Goal: Navigation & Orientation: Find specific page/section

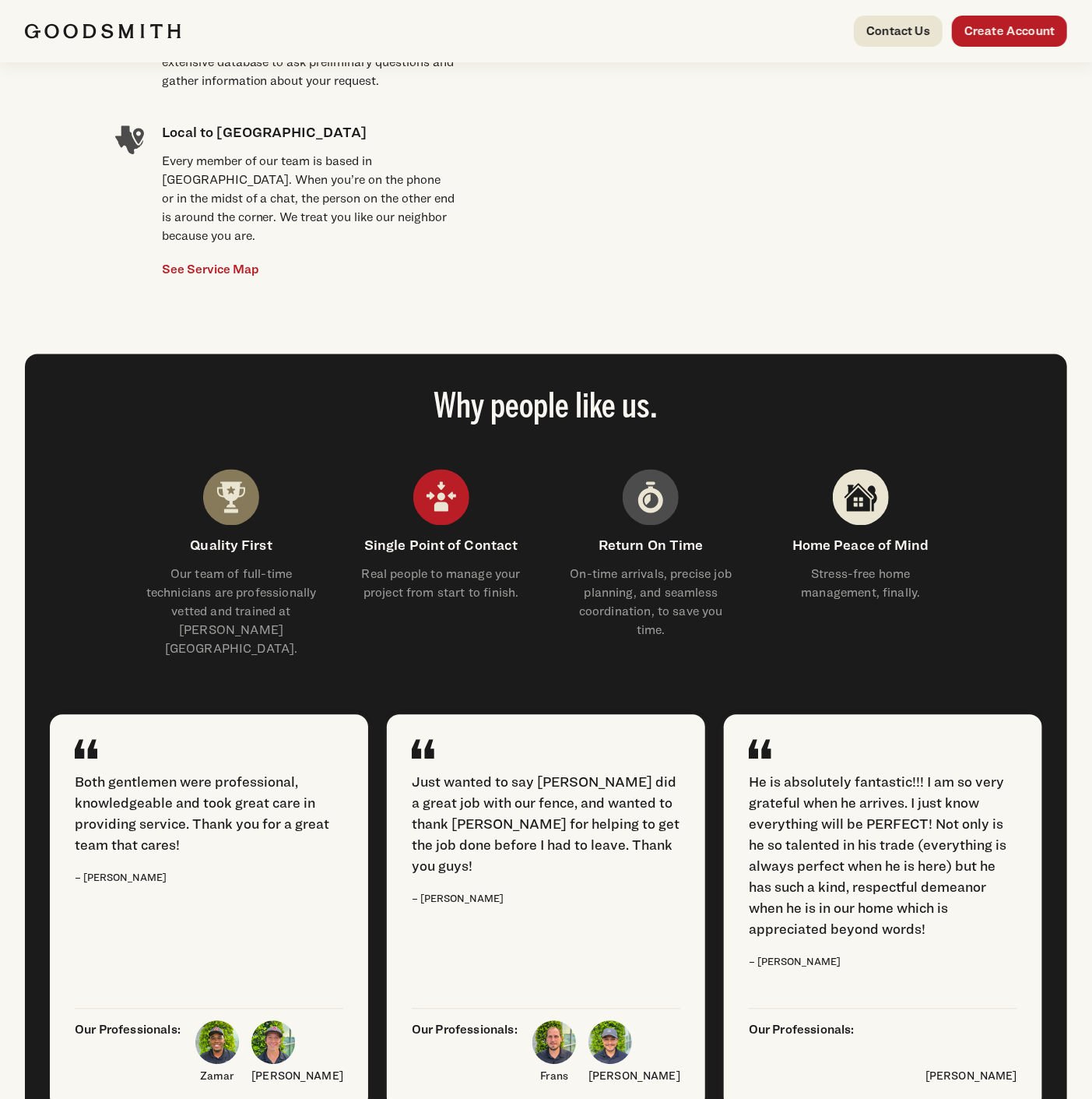
scroll to position [1731, 0]
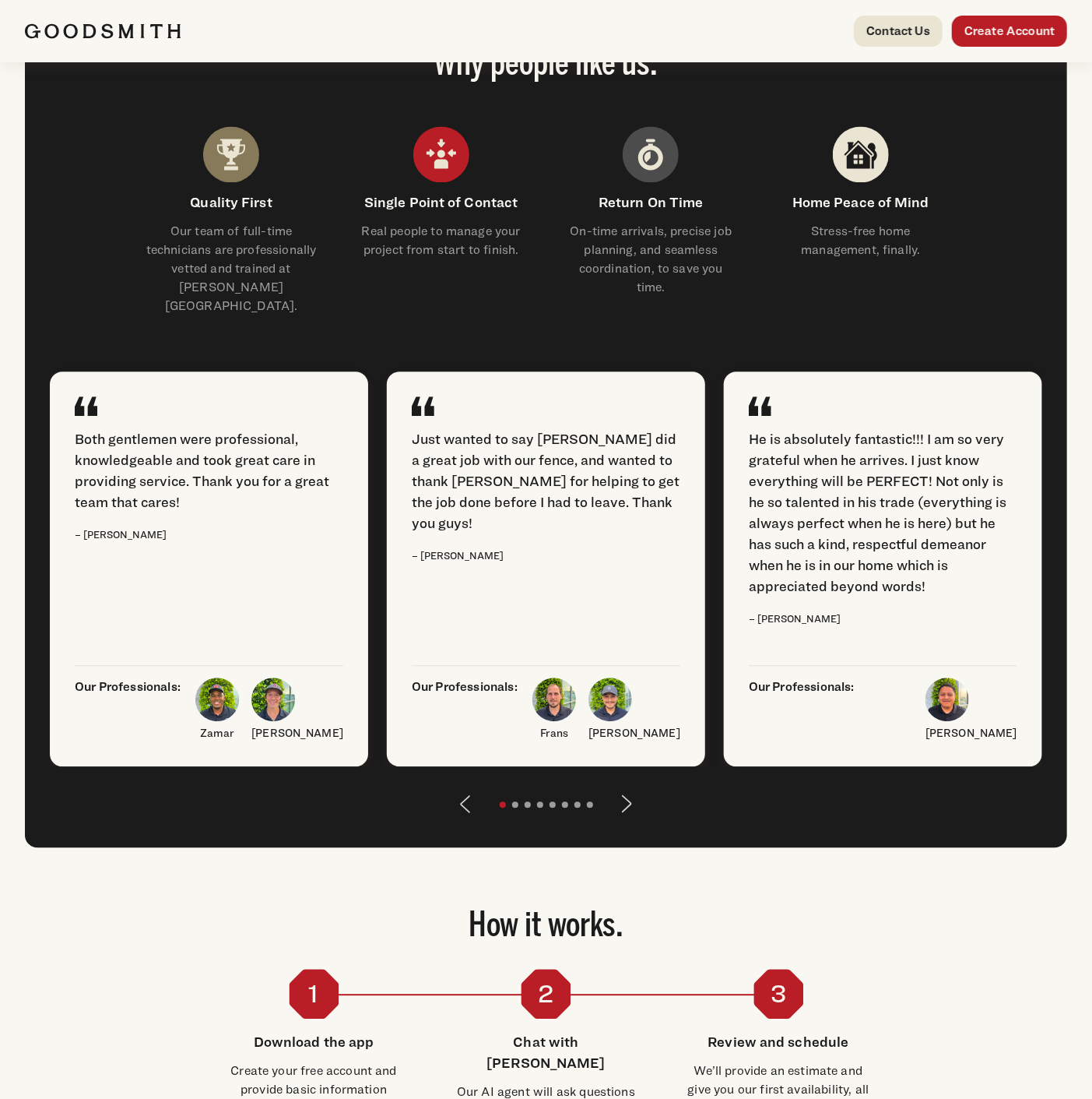
click at [629, 785] on button "Next" at bounding box center [628, 804] width 38 height 38
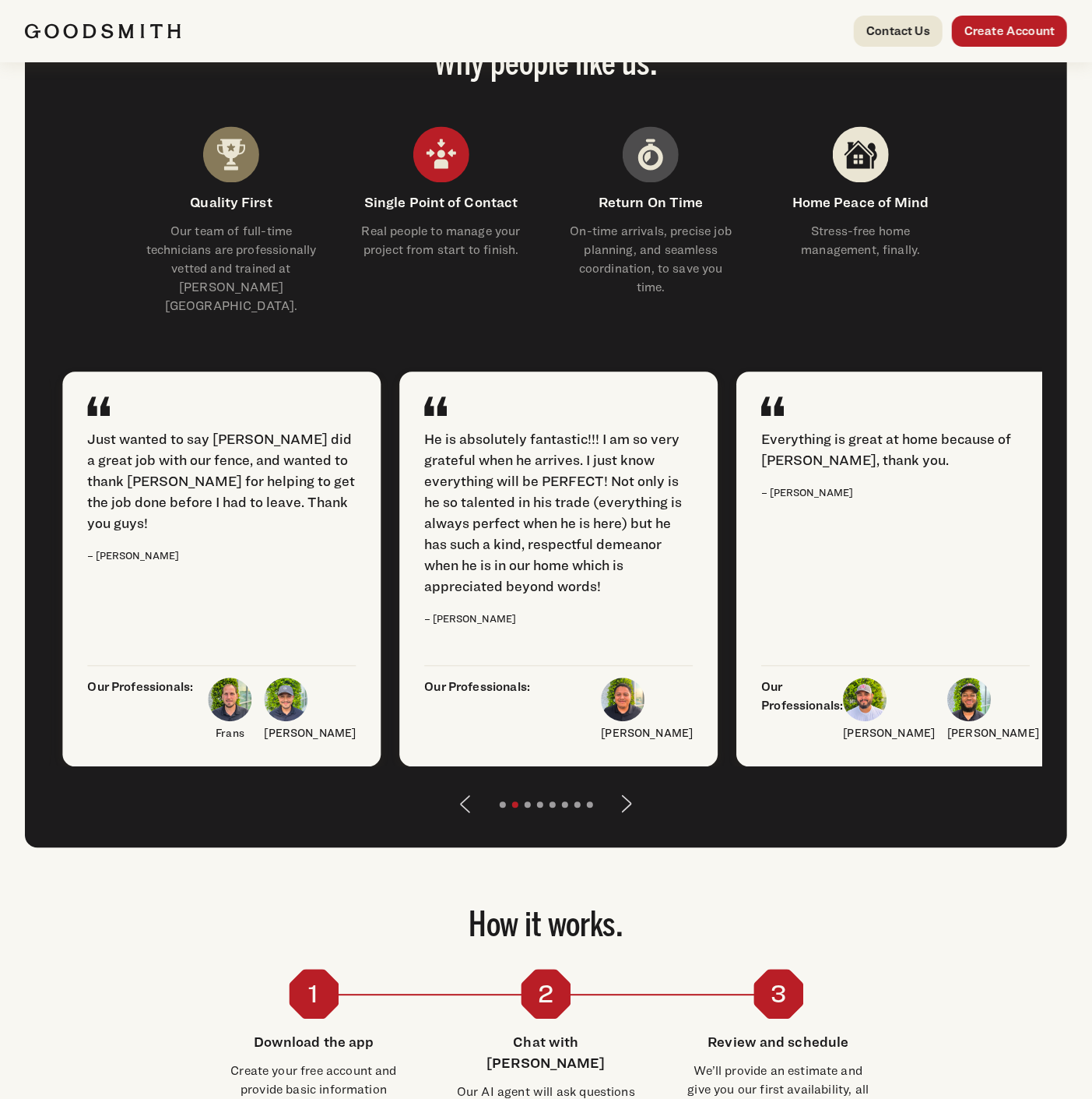
click at [629, 785] on button "Next" at bounding box center [628, 804] width 38 height 38
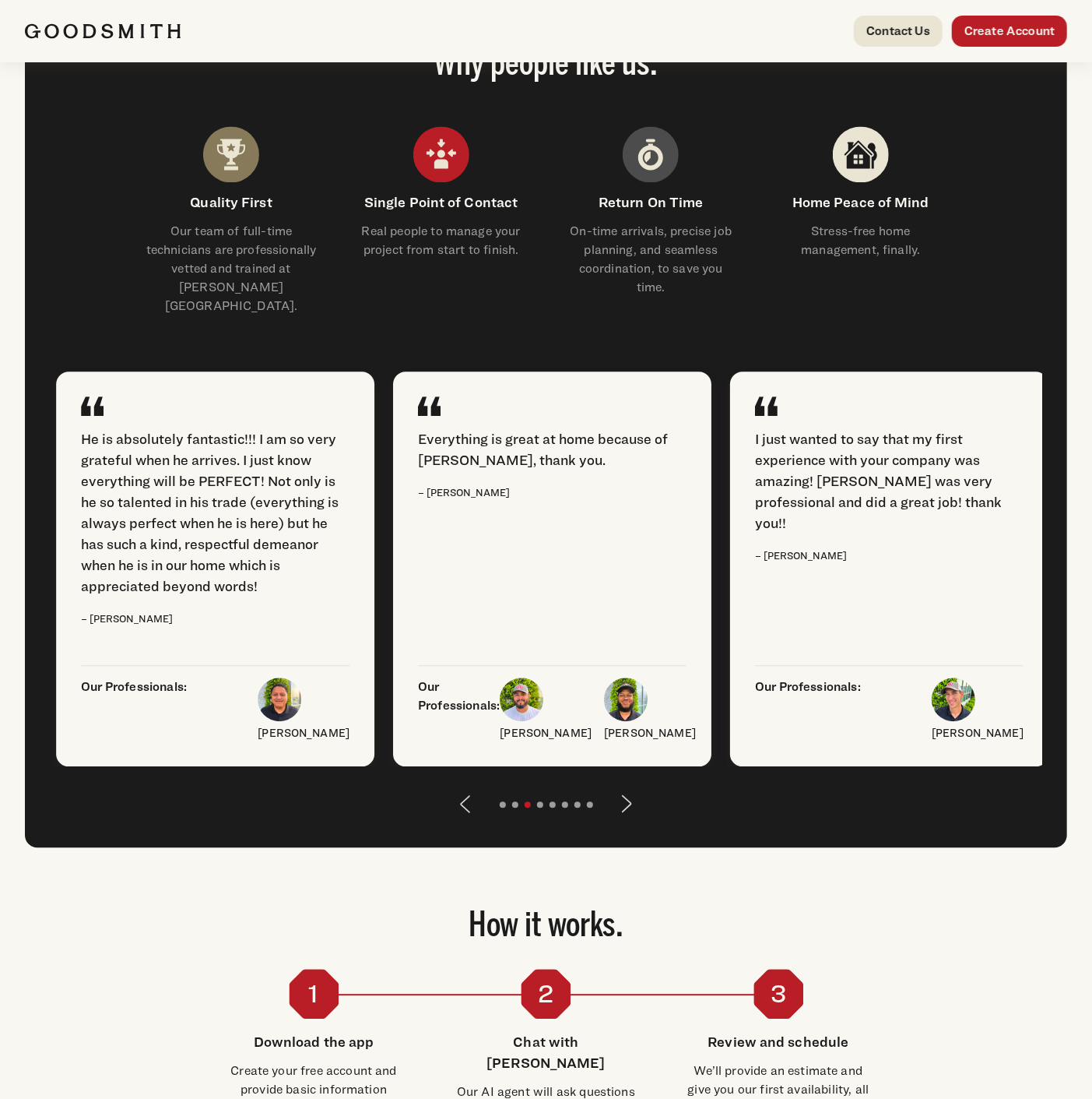
click at [629, 785] on button "Next" at bounding box center [628, 804] width 38 height 38
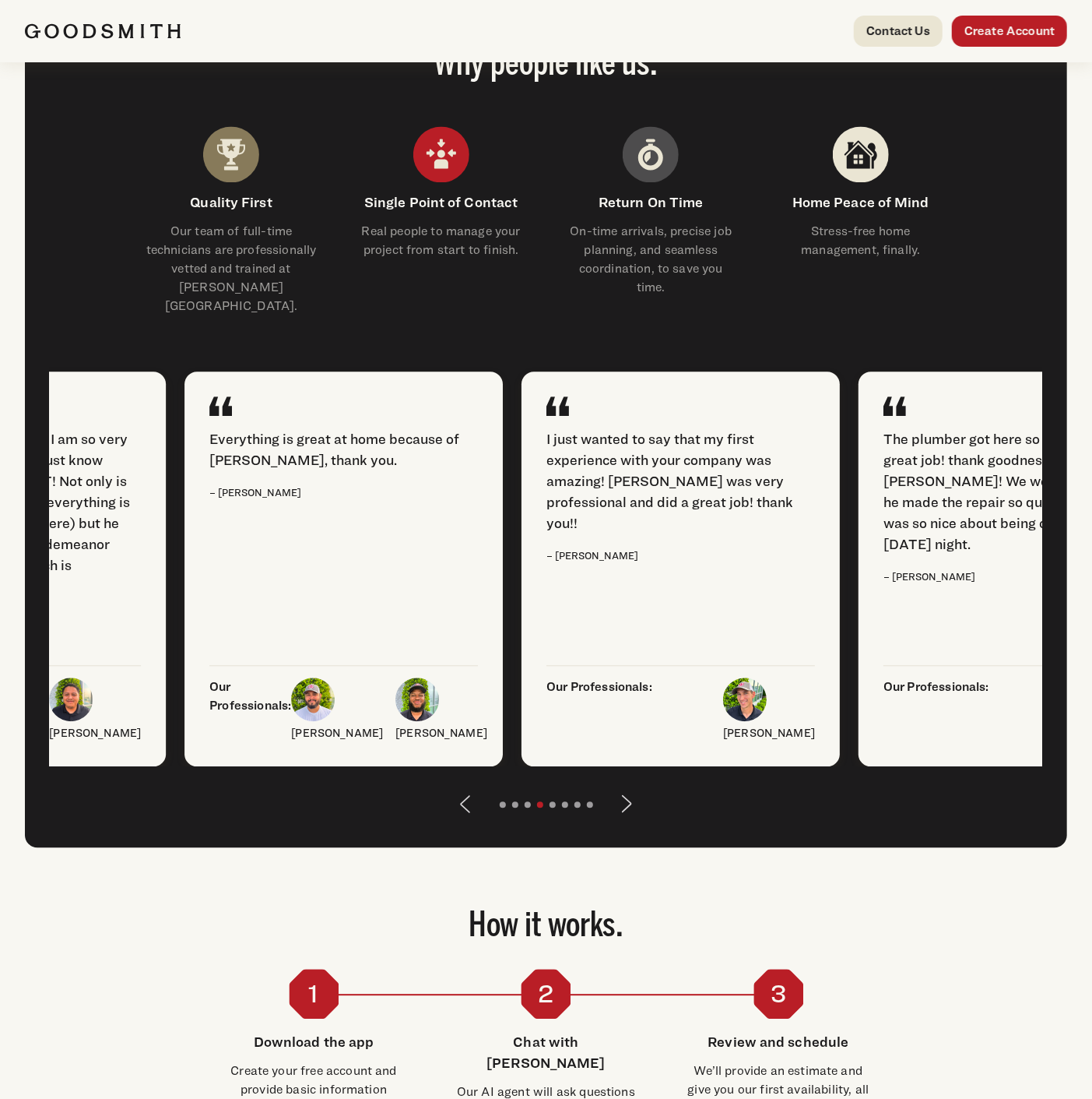
click at [629, 785] on button "Next" at bounding box center [628, 804] width 38 height 38
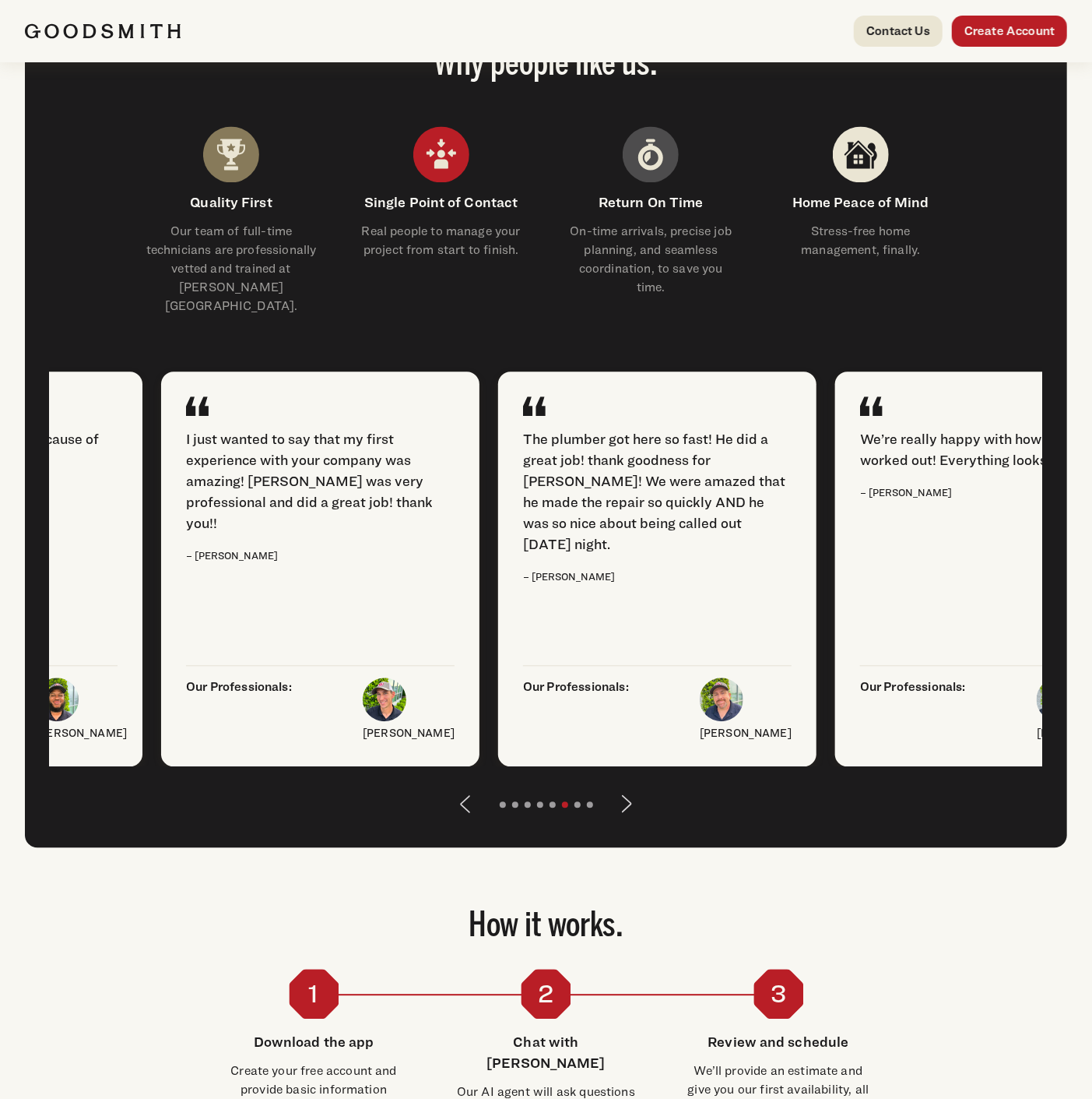
click at [629, 785] on button "Next" at bounding box center [628, 804] width 38 height 38
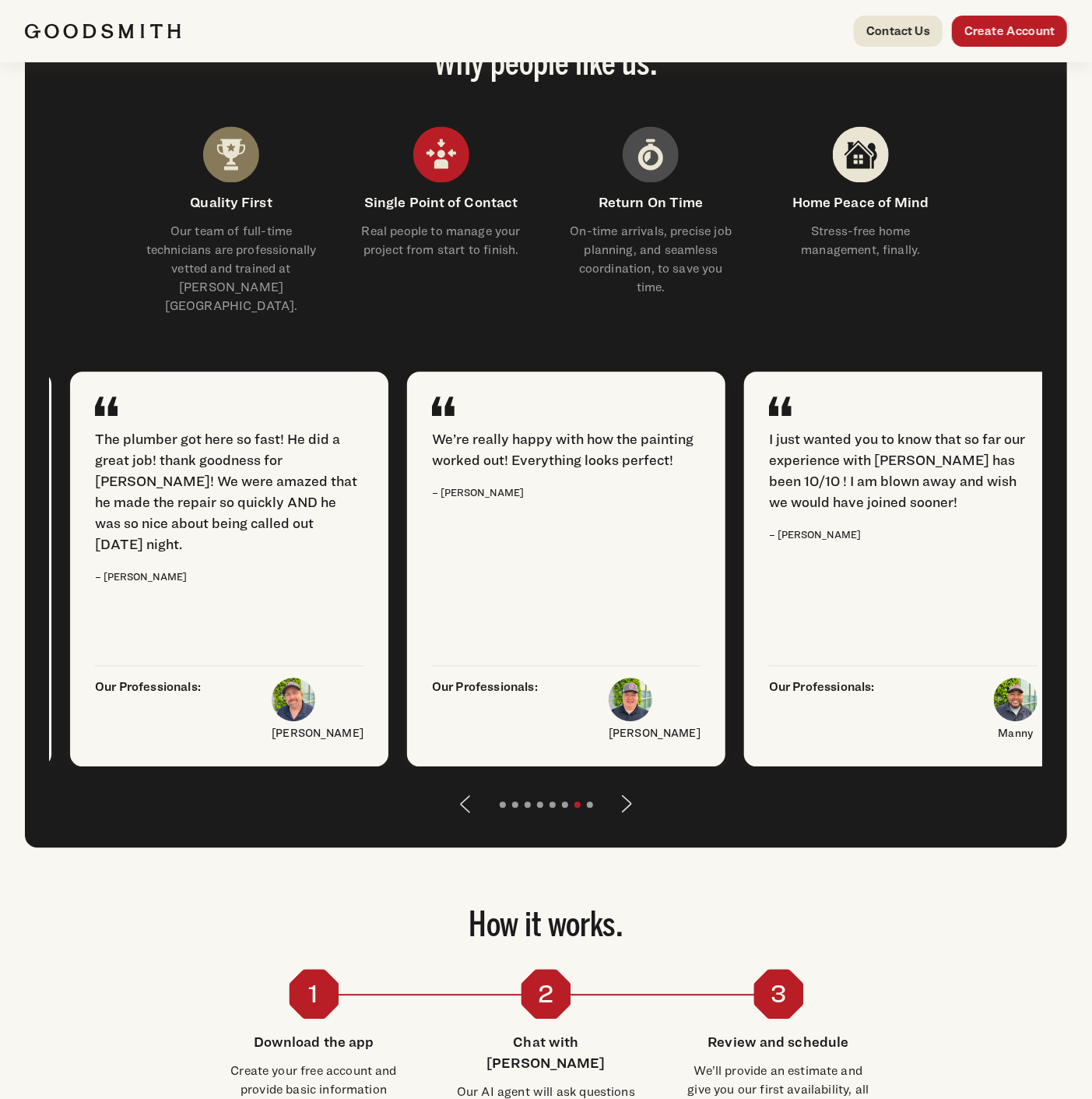
click at [629, 785] on button "Next" at bounding box center [628, 804] width 38 height 38
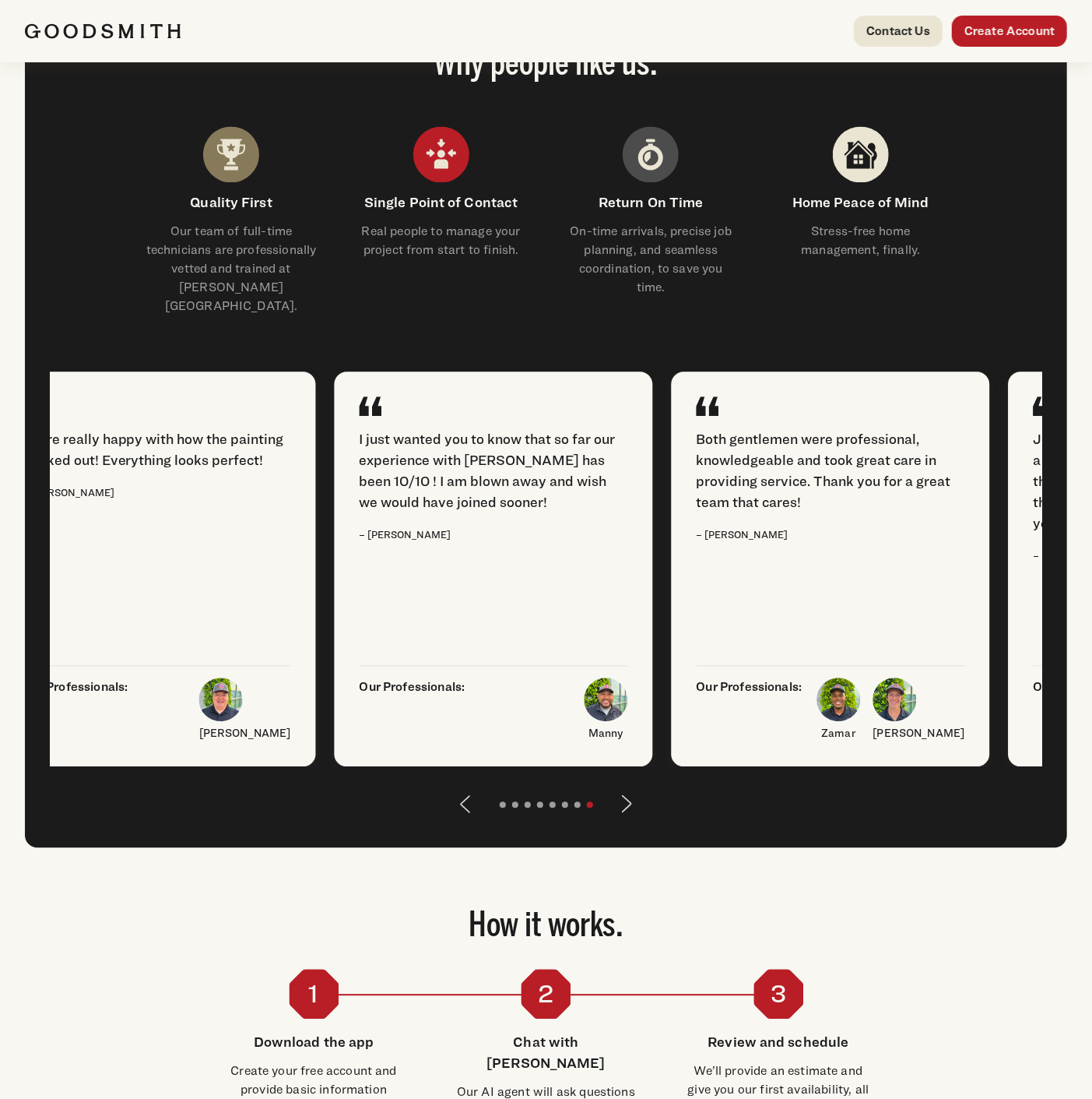
click at [629, 785] on button "Next" at bounding box center [628, 804] width 38 height 38
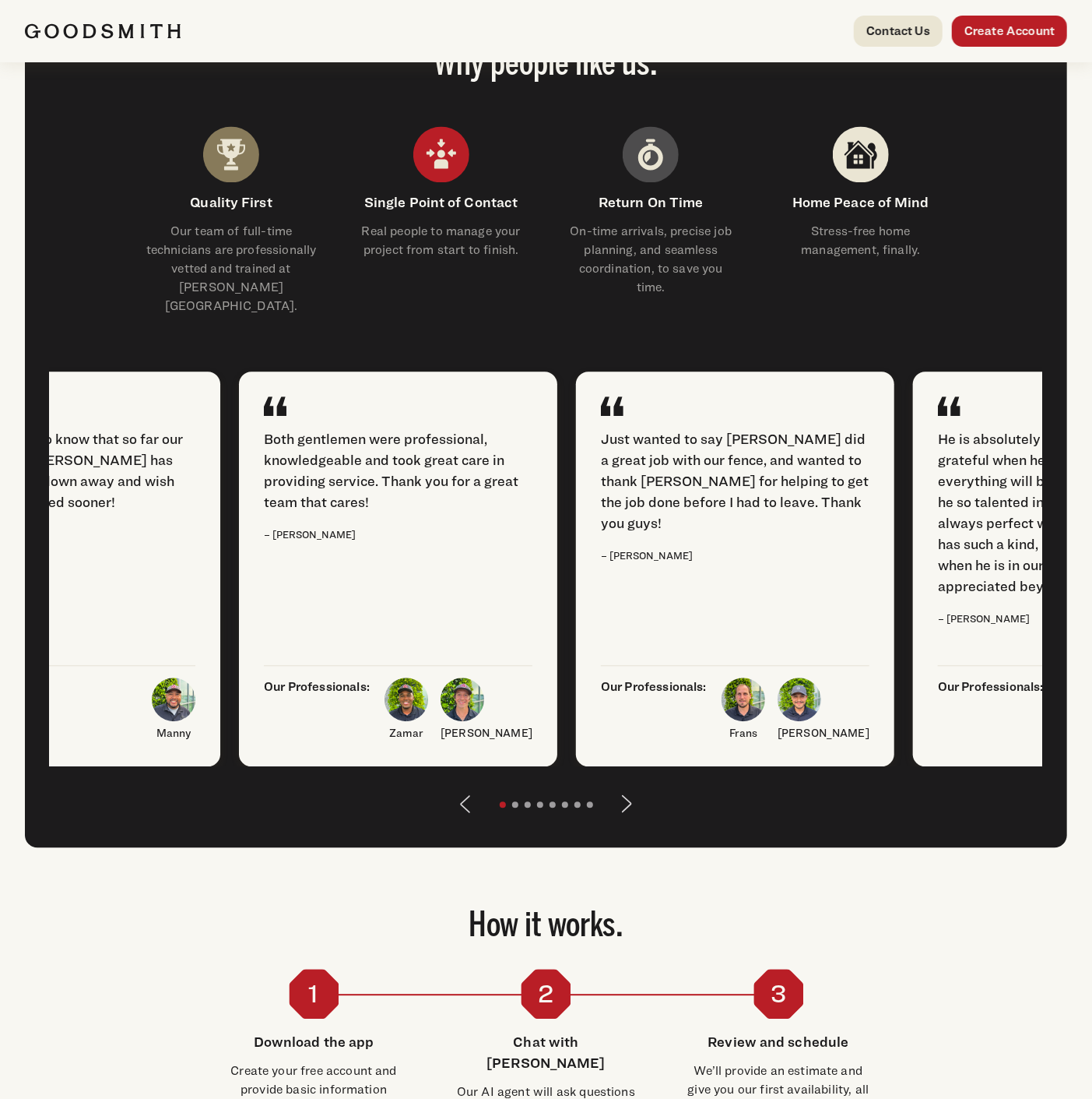
click at [629, 785] on button "Next" at bounding box center [628, 804] width 38 height 38
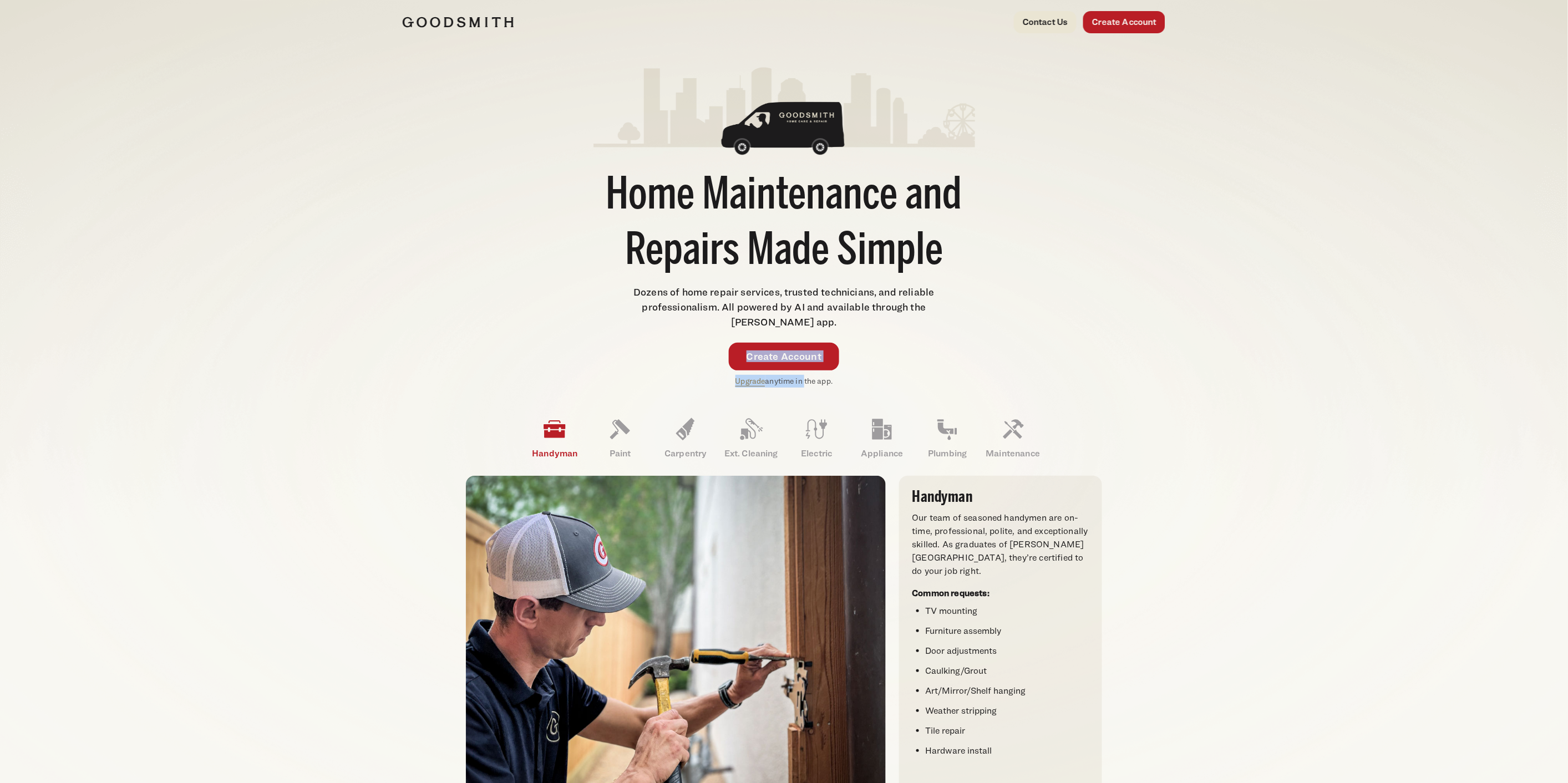
drag, startPoint x: 724, startPoint y: 377, endPoint x: 802, endPoint y: 381, distance: 78.1
click at [778, 381] on div "Create Account Upgrade anytime in the app." at bounding box center [784, 365] width 382 height 45
click at [778, 375] on div "Create Account Upgrade anytime in the app." at bounding box center [784, 365] width 382 height 45
click at [778, 390] on div "Handyman Paint Carpentry" at bounding box center [784, 610] width 799 height 447
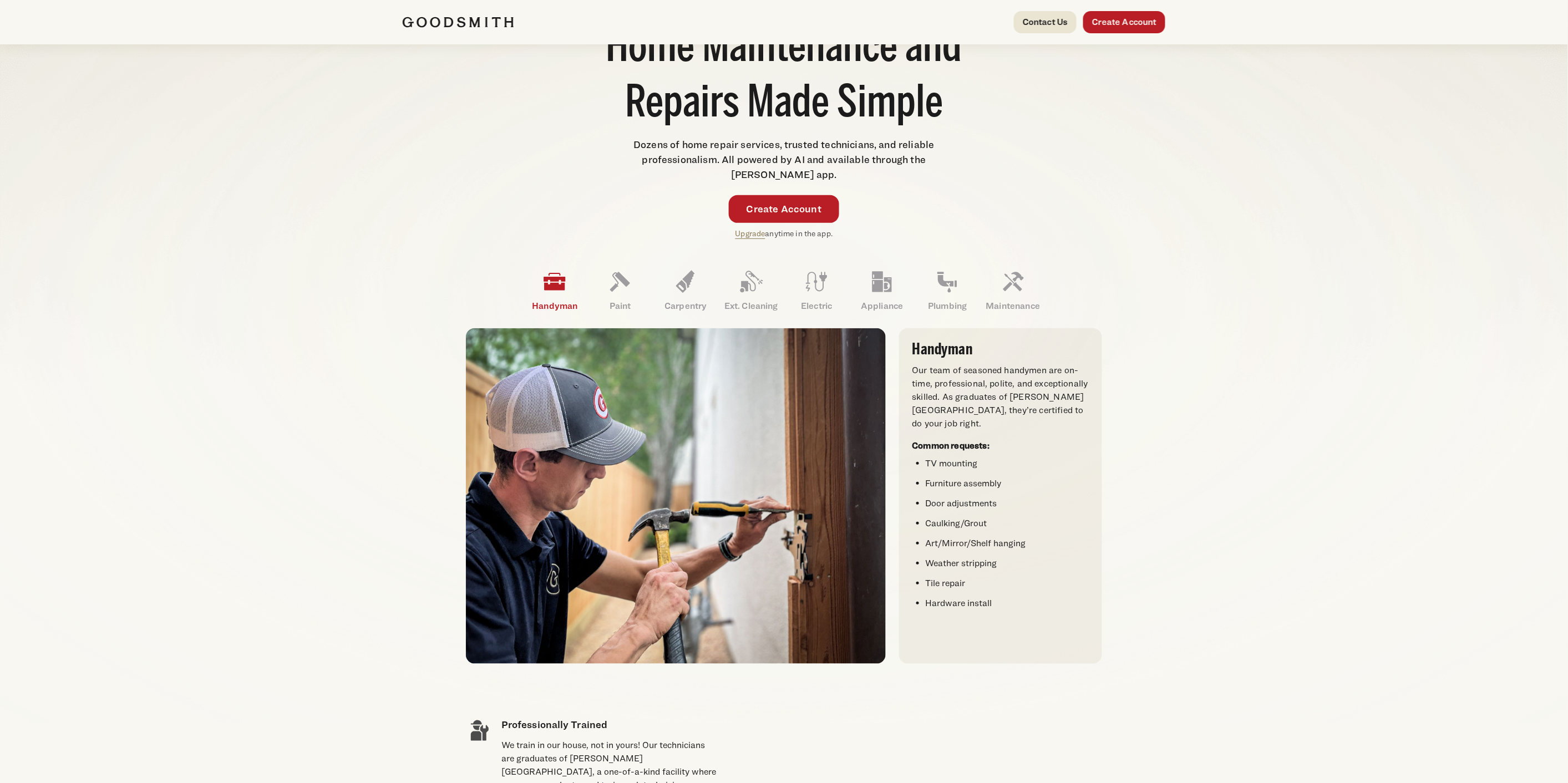
scroll to position [184, 0]
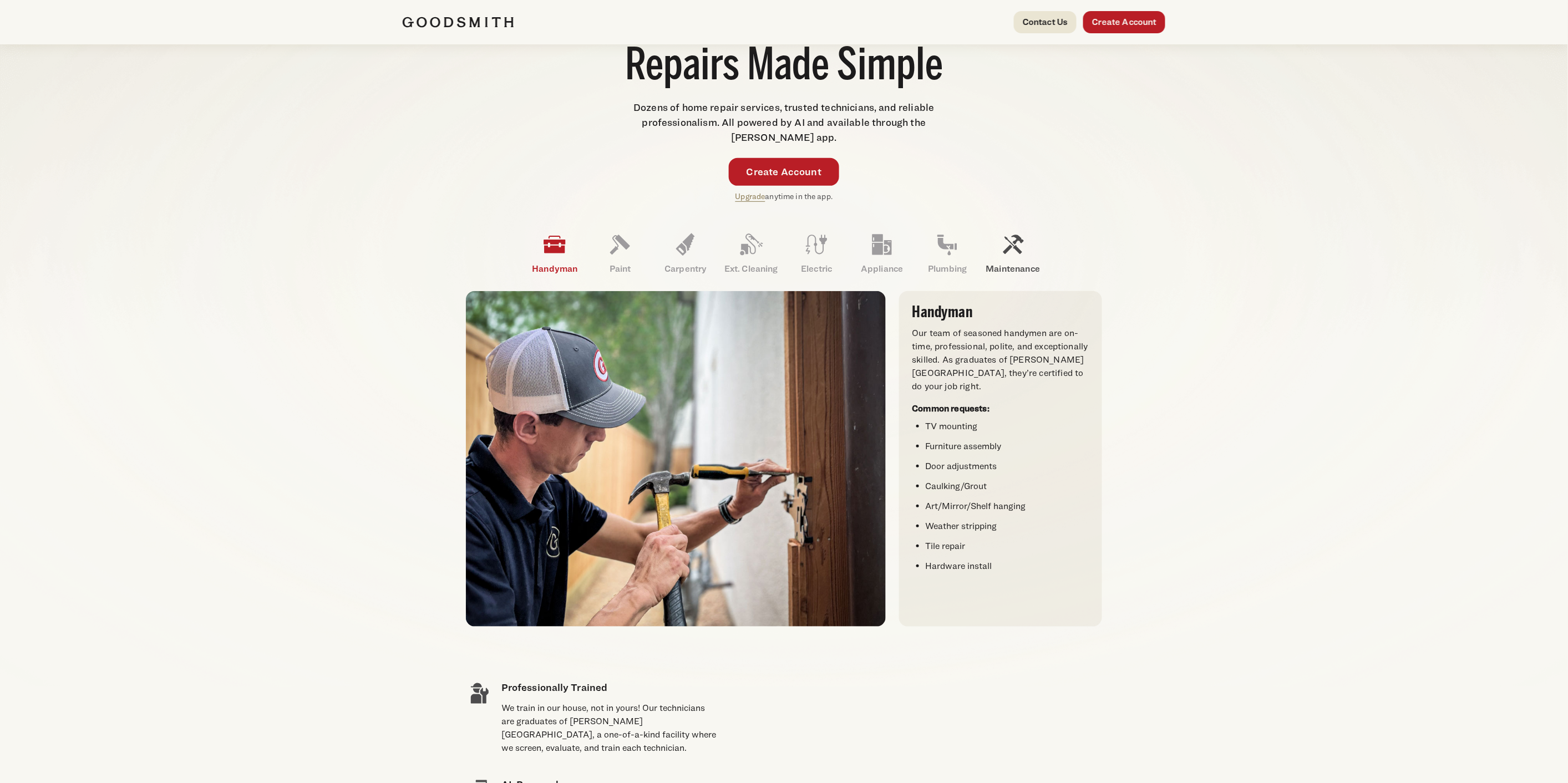
click at [778, 247] on icon at bounding box center [1013, 245] width 21 height 19
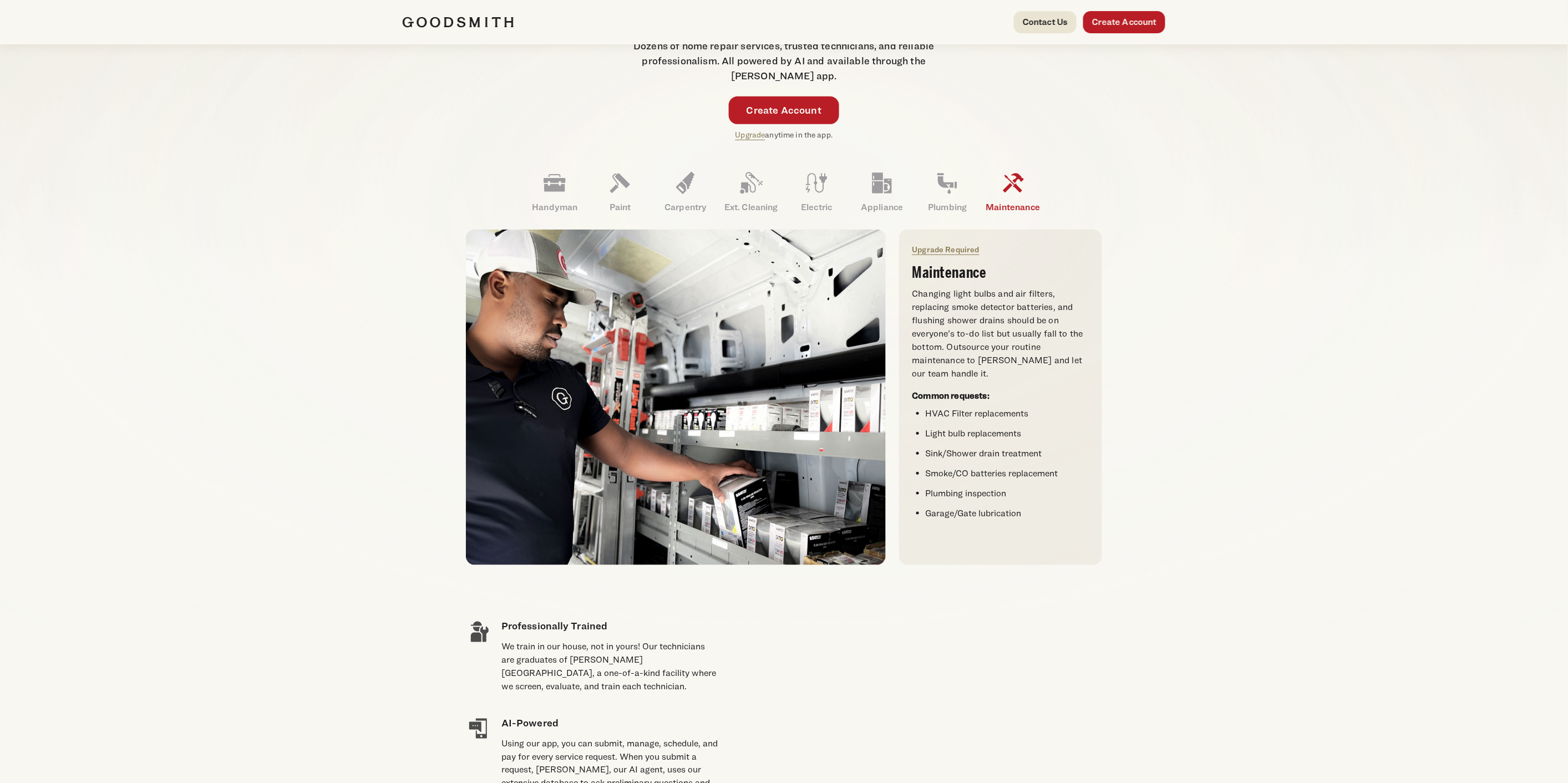
scroll to position [0, 0]
